Goal: Check status: Check status

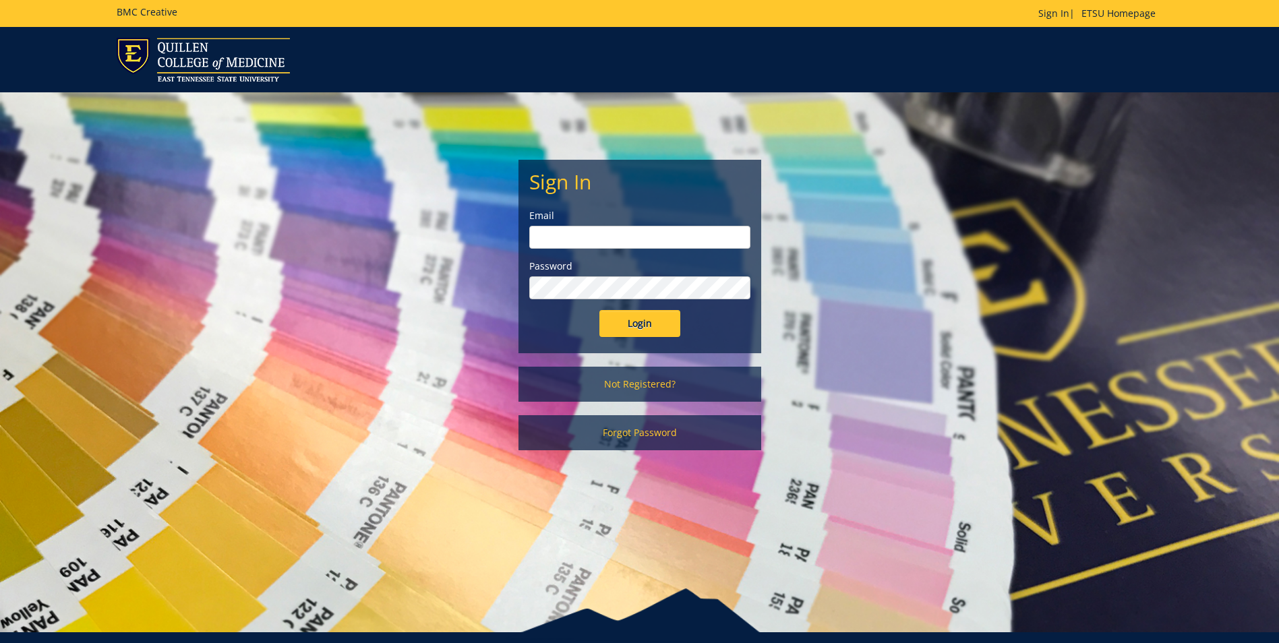
click at [657, 235] on input "email" at bounding box center [639, 237] width 221 height 23
type input "[EMAIL_ADDRESS][DOMAIN_NAME]"
click at [599, 310] on input "Login" at bounding box center [639, 323] width 81 height 27
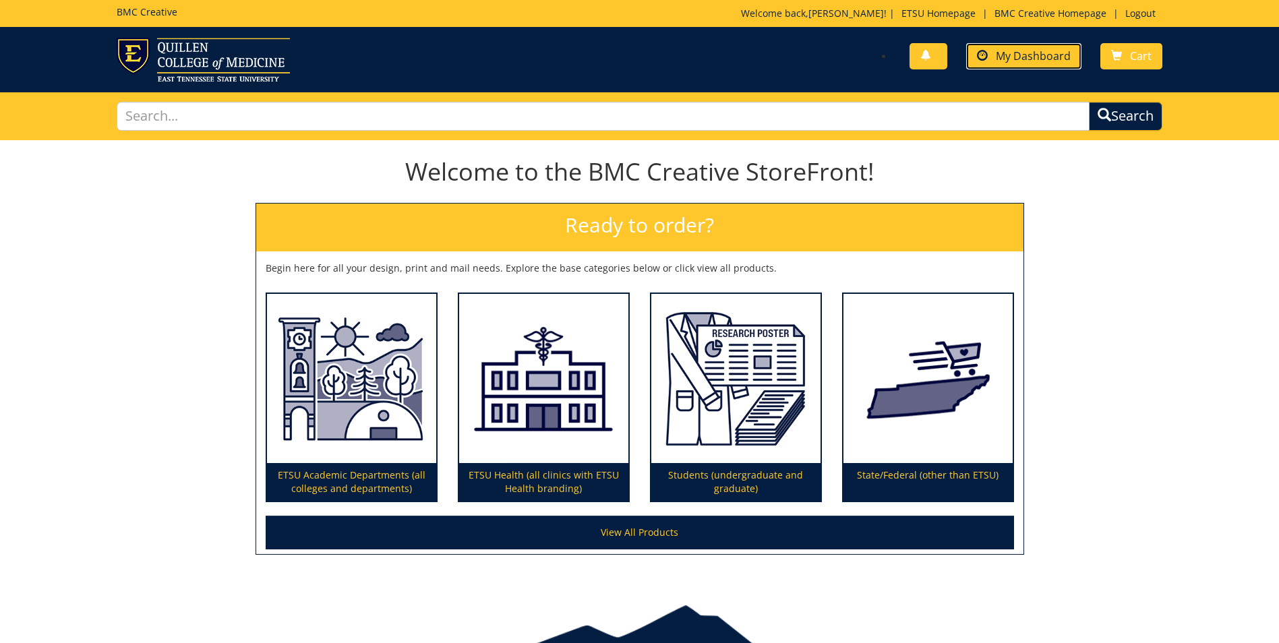
click at [1031, 55] on span "My Dashboard" at bounding box center [1033, 56] width 75 height 15
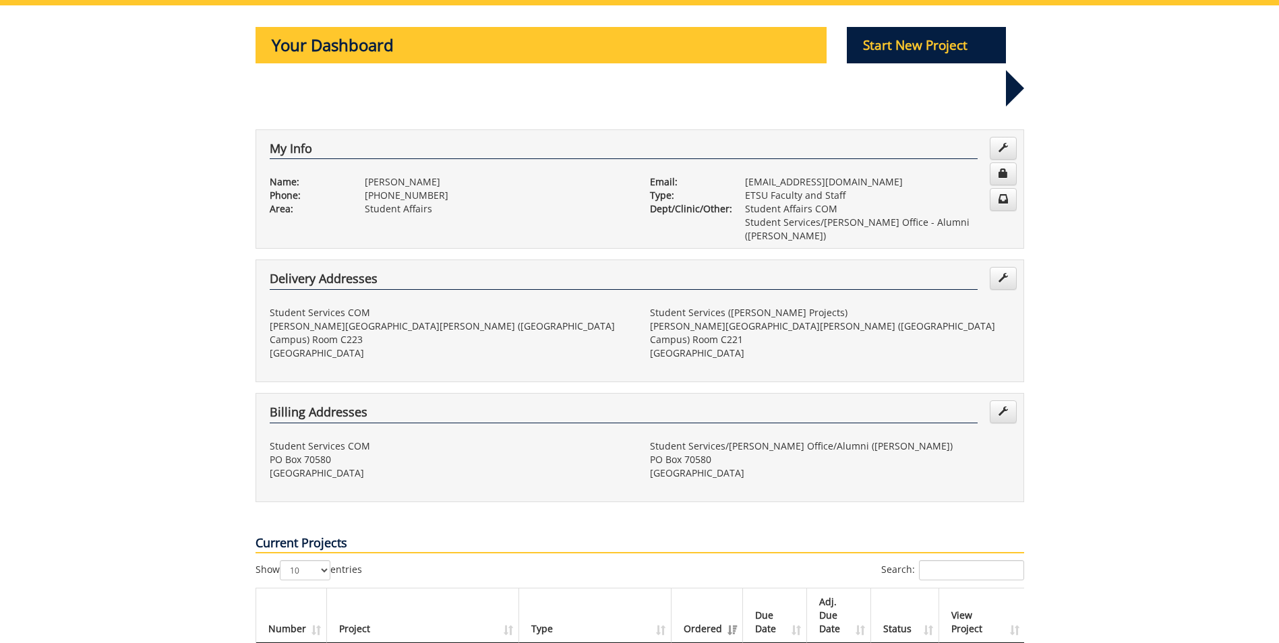
scroll to position [337, 0]
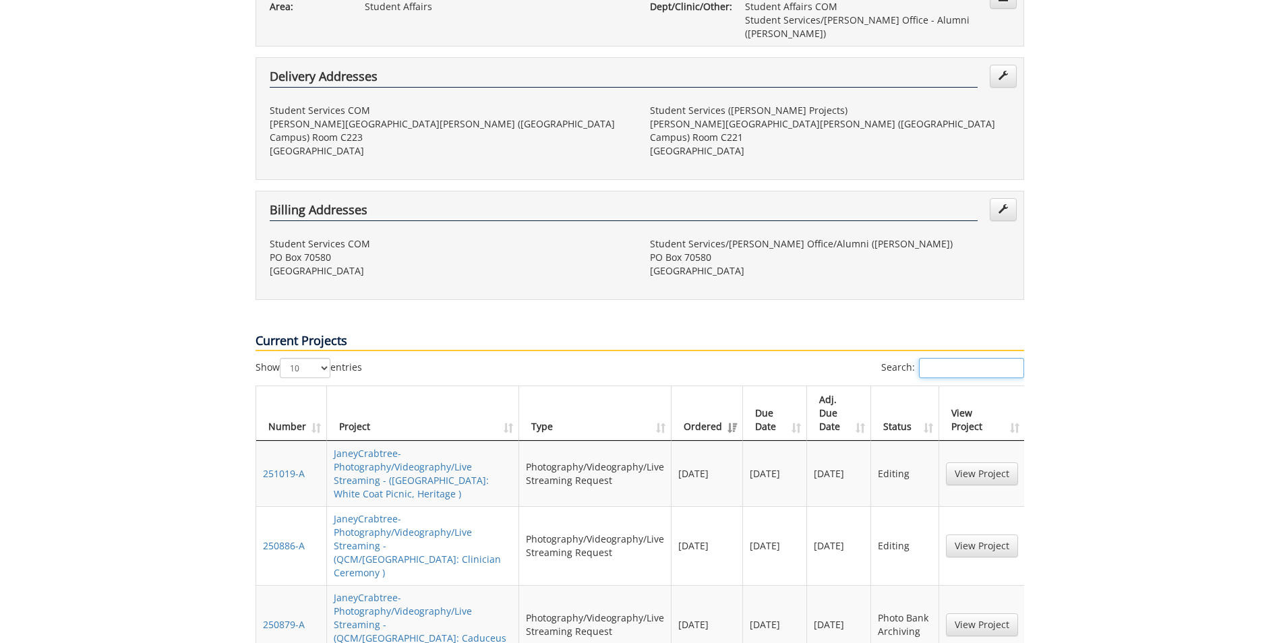
click at [995, 358] on input "Search:" at bounding box center [971, 368] width 105 height 20
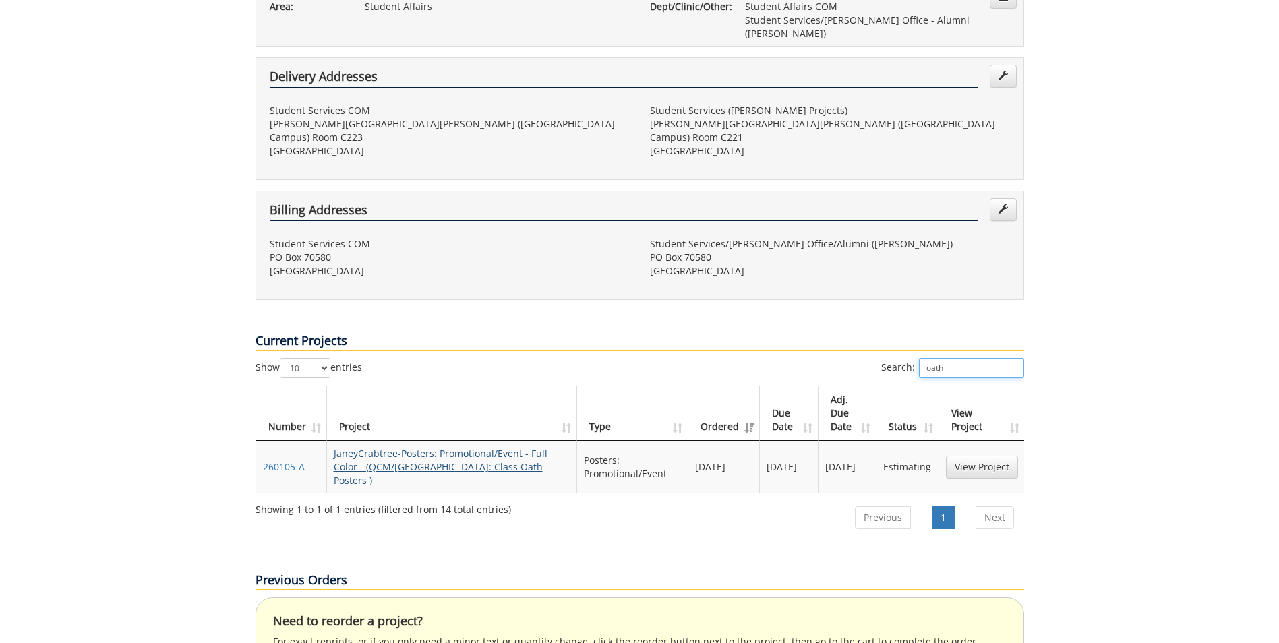
type input "oath"
click at [416, 447] on link "JaneyCrabtree-Posters: Promotional/Event - Full Color - (QCM/SA: Class Oath Pos…" at bounding box center [441, 467] width 214 height 40
